Goal: Transaction & Acquisition: Purchase product/service

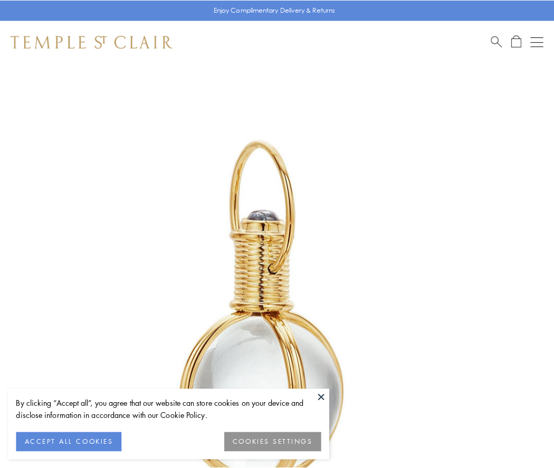
scroll to position [275, 0]
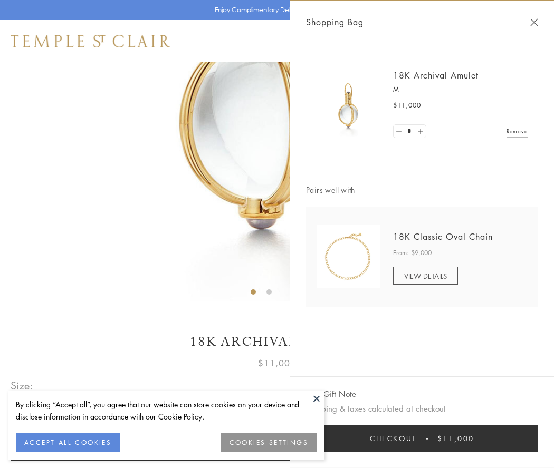
click at [422, 439] on button "Checkout $11,000" at bounding box center [422, 438] width 232 height 27
